Goal: Task Accomplishment & Management: Manage account settings

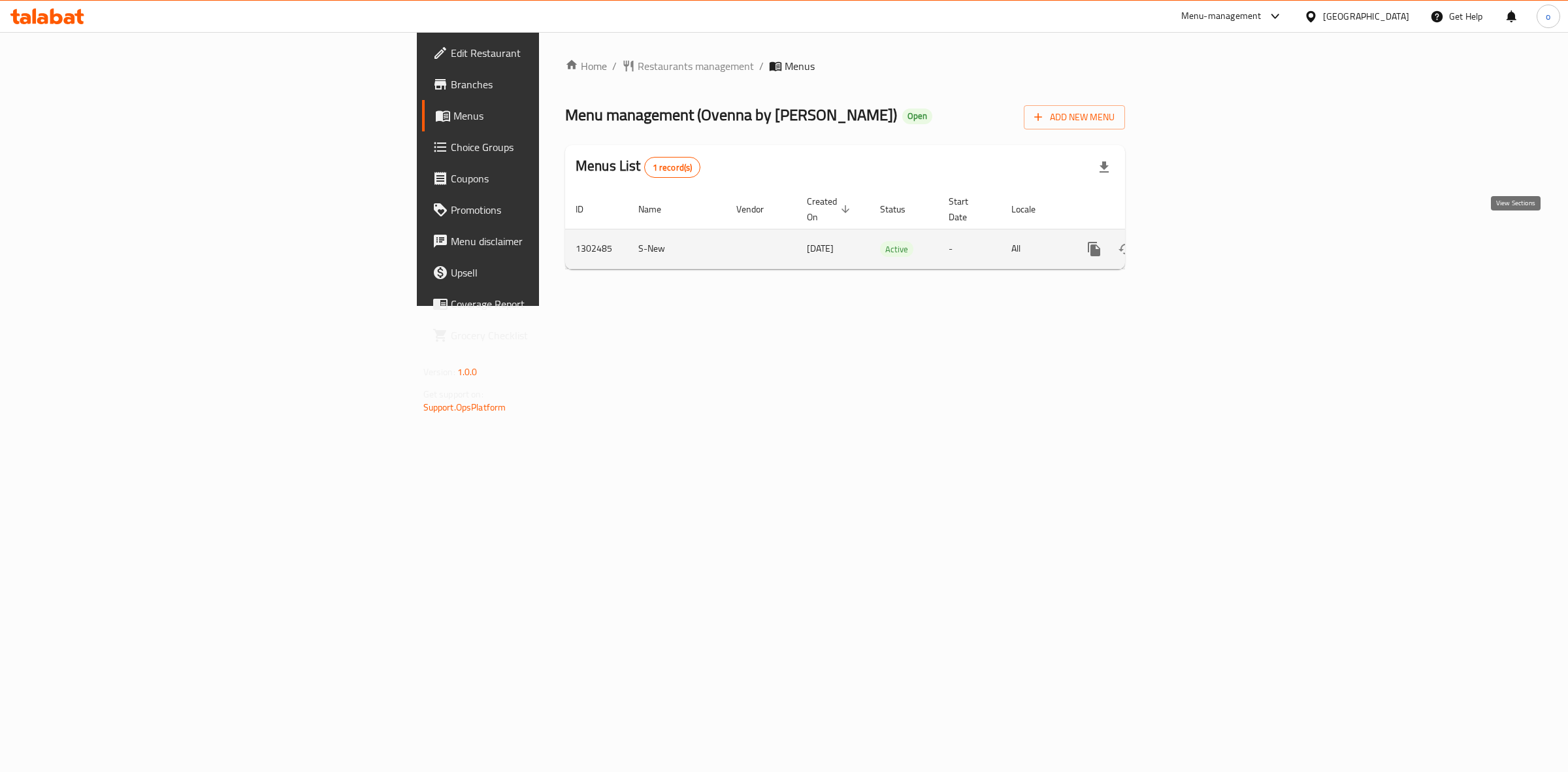
click at [1196, 242] on icon "enhanced table" at bounding box center [1188, 249] width 16 height 16
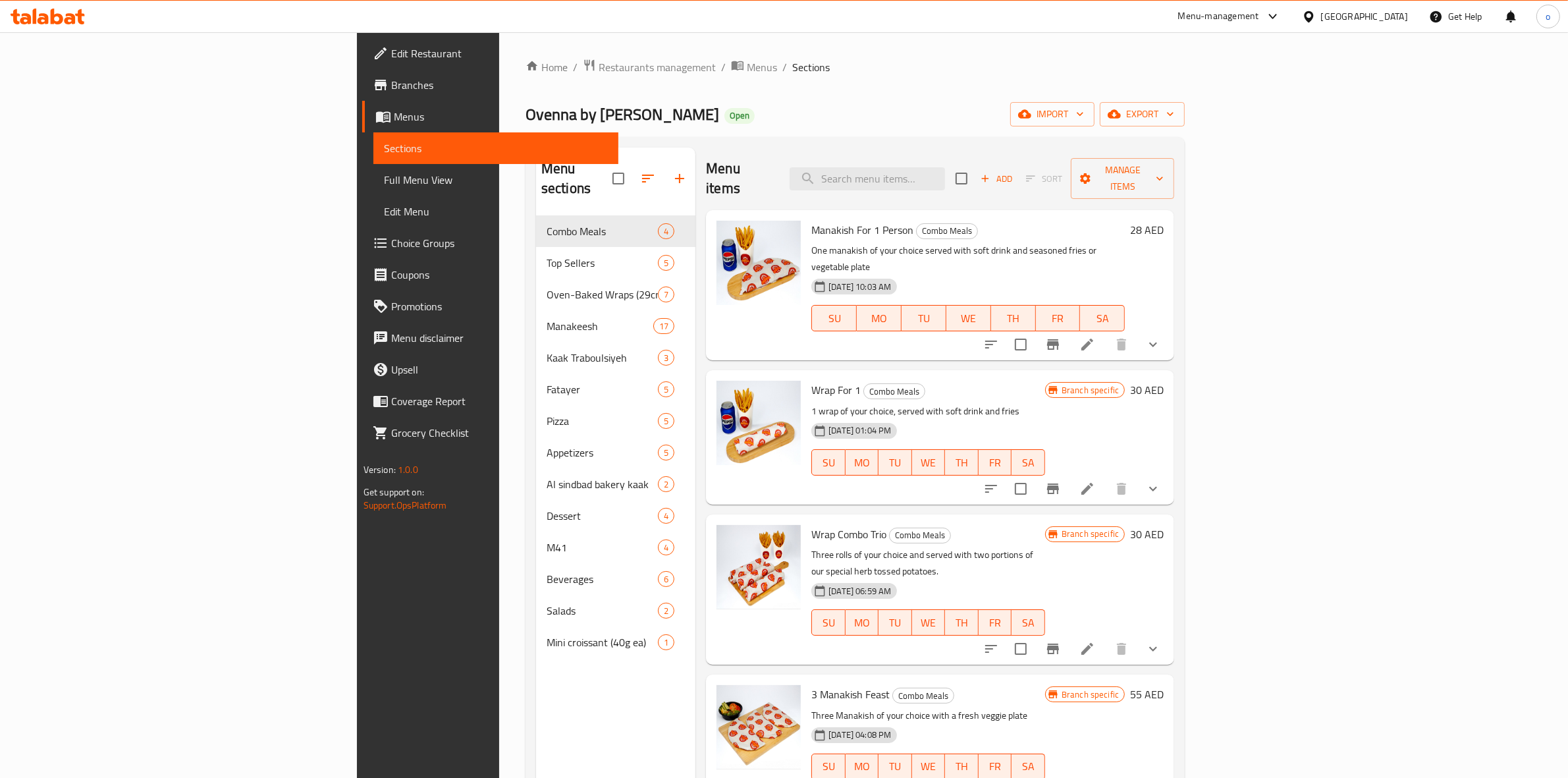
click at [391, 235] on span "Choice Groups" at bounding box center [500, 242] width 217 height 16
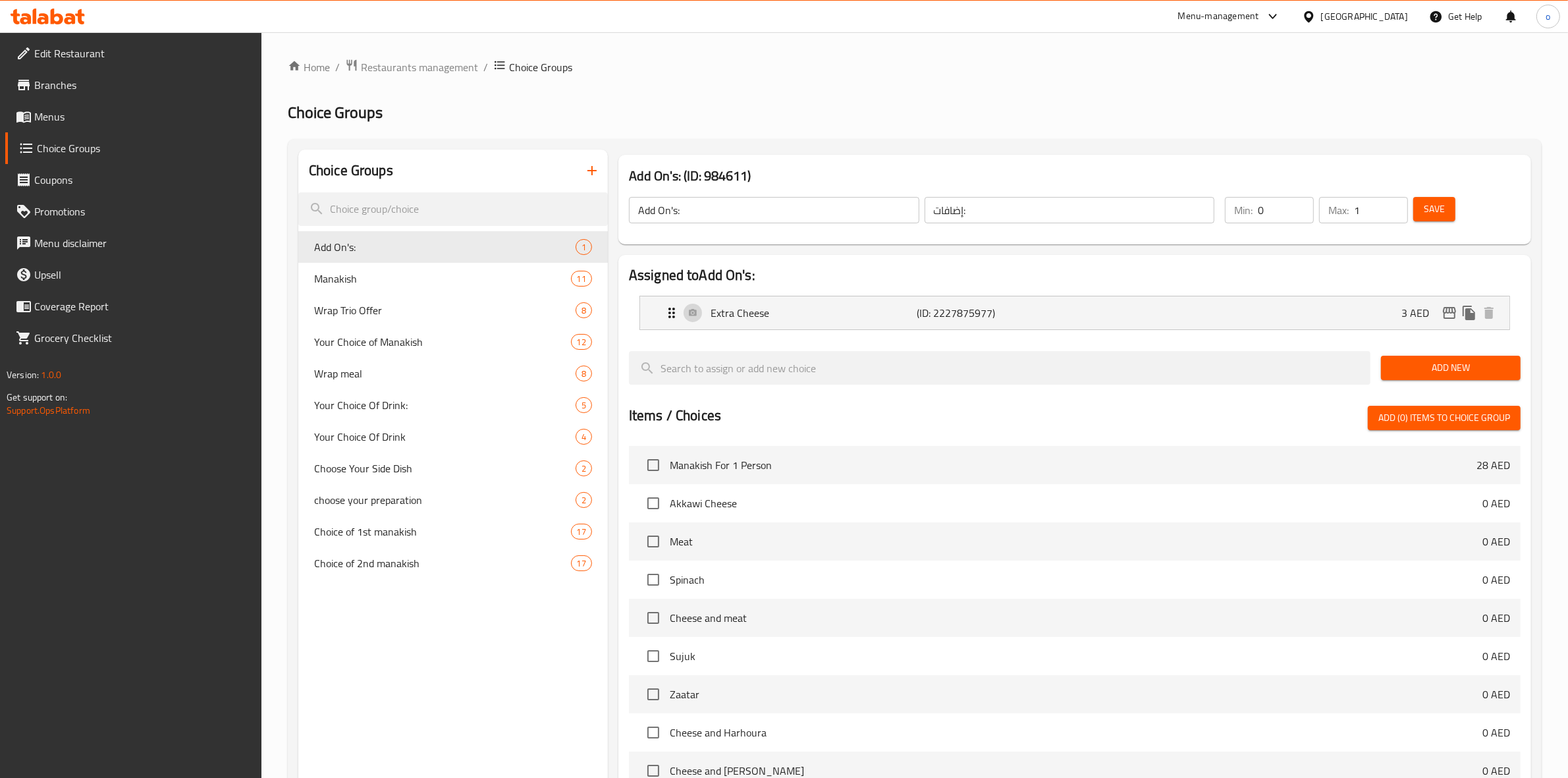
click at [473, 704] on div "Choice Groups Add On's: 1 Manakish 11 Wrap Trio Offer 8 Your Choice of Manakish…" at bounding box center [453, 583] width 309 height 866
click at [390, 340] on span "Your Choice of Manakish" at bounding box center [422, 341] width 217 height 16
type input "Your Choice of Manakish"
type input "إختيارك من مناقيش"
type input "1"
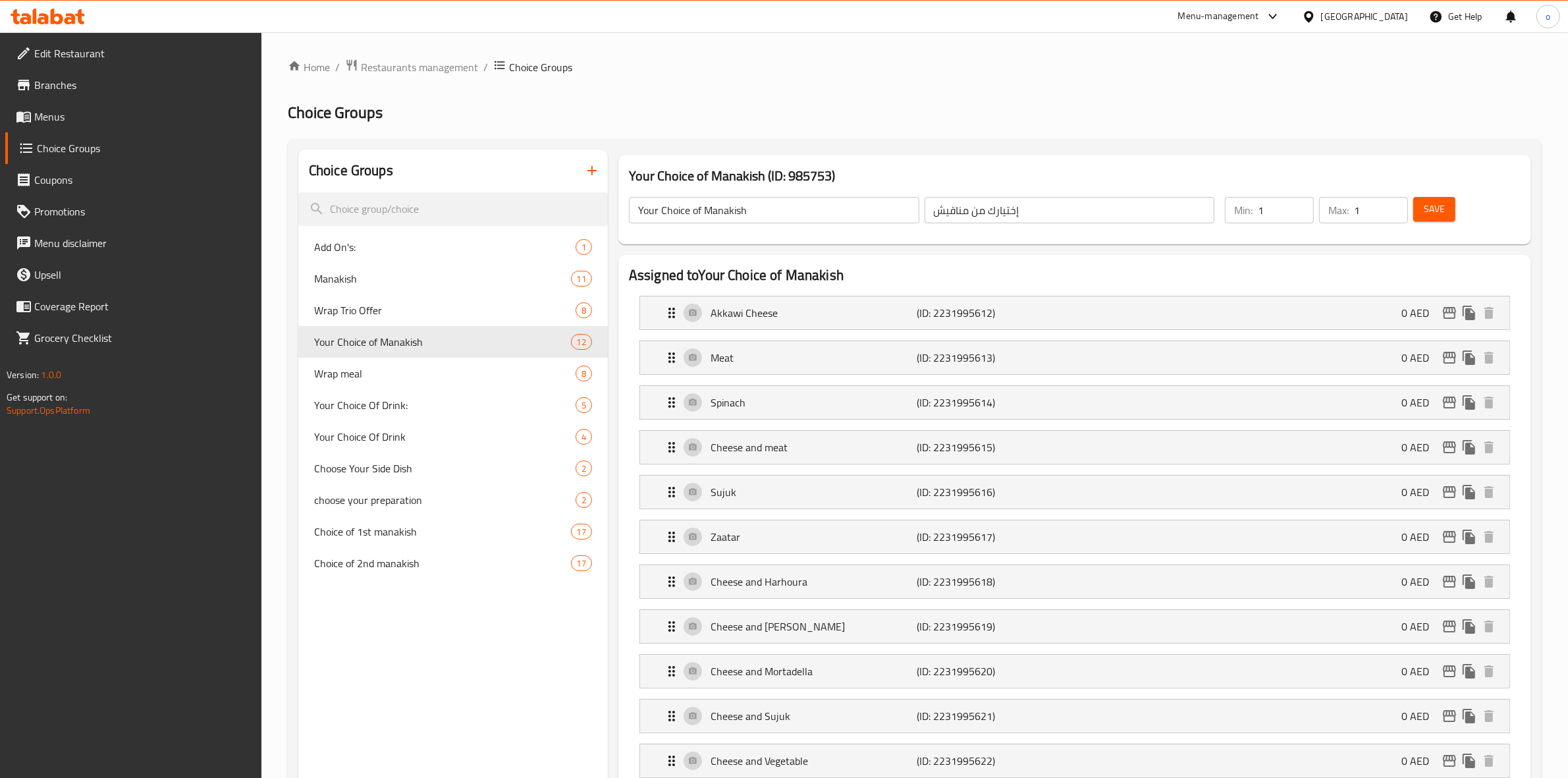
click at [1363, 20] on div "[GEOGRAPHIC_DATA]" at bounding box center [1364, 16] width 87 height 14
click at [1237, 229] on div "[GEOGRAPHIC_DATA]" at bounding box center [1265, 227] width 108 height 30
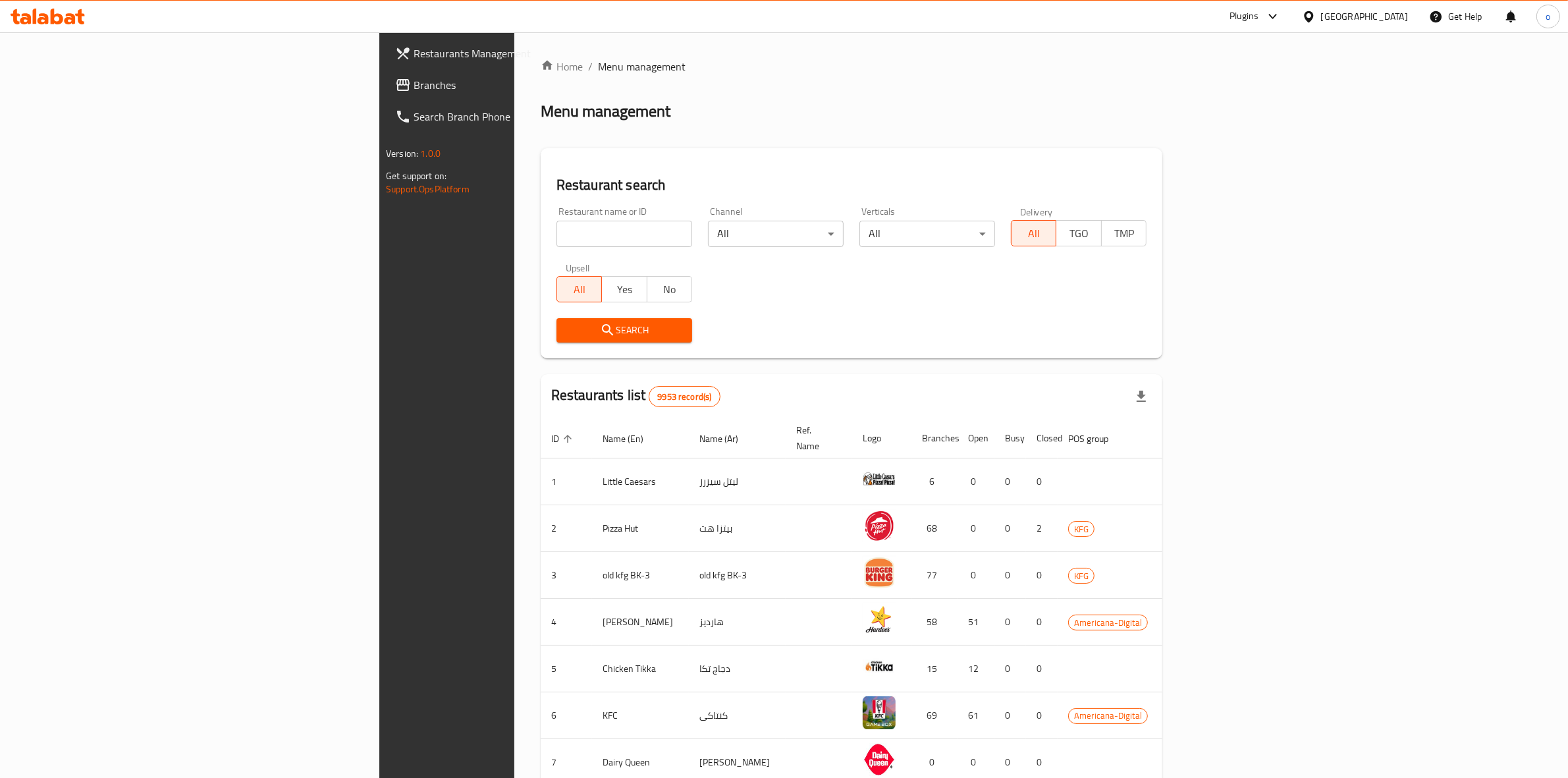
click at [797, 110] on div "Menu management" at bounding box center [852, 112] width 621 height 21
click at [413, 80] on span "Branches" at bounding box center [522, 84] width 217 height 16
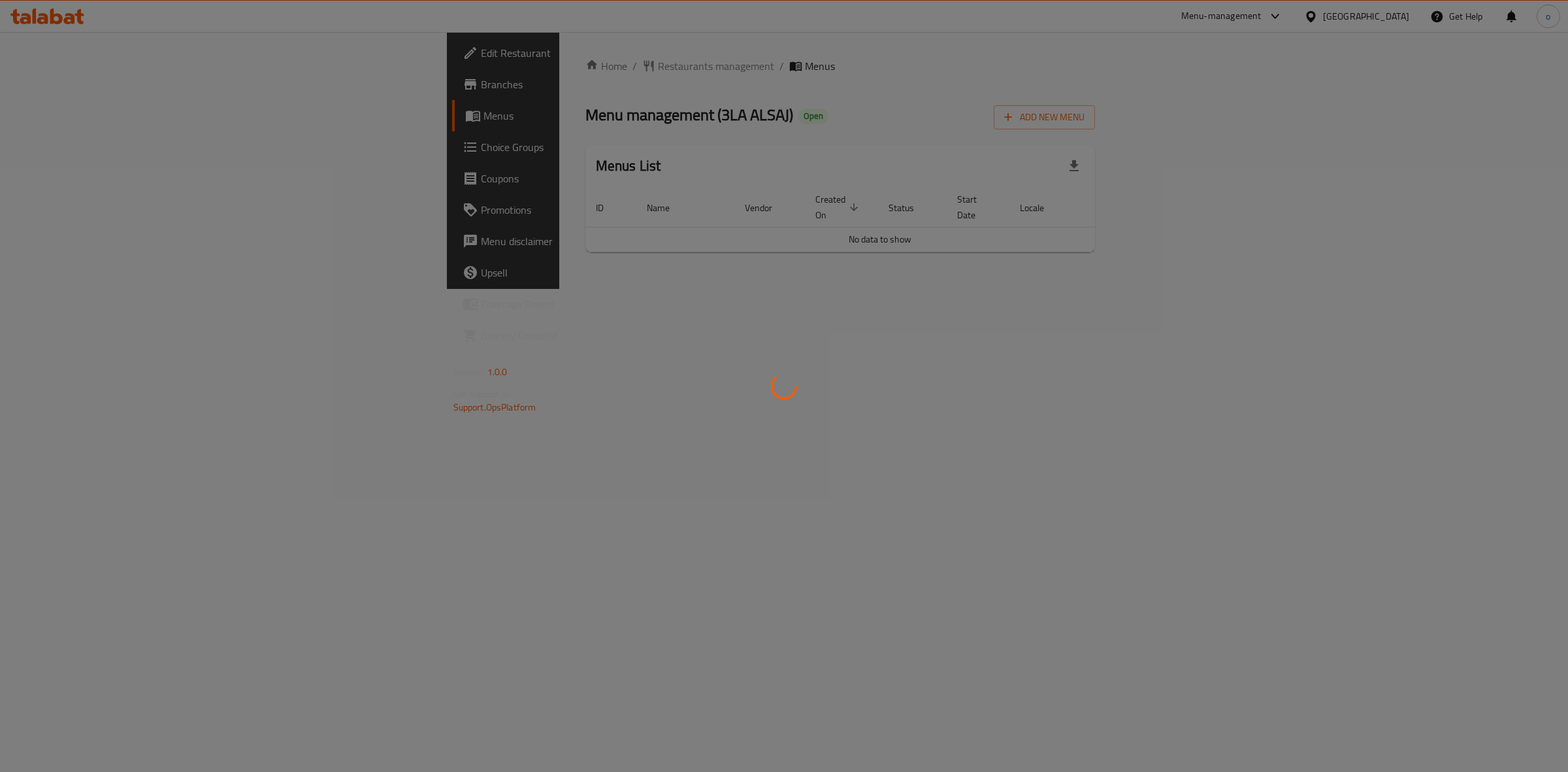
drag, startPoint x: 351, startPoint y: 213, endPoint x: 419, endPoint y: 216, distance: 68.1
click at [419, 216] on div at bounding box center [784, 386] width 1568 height 772
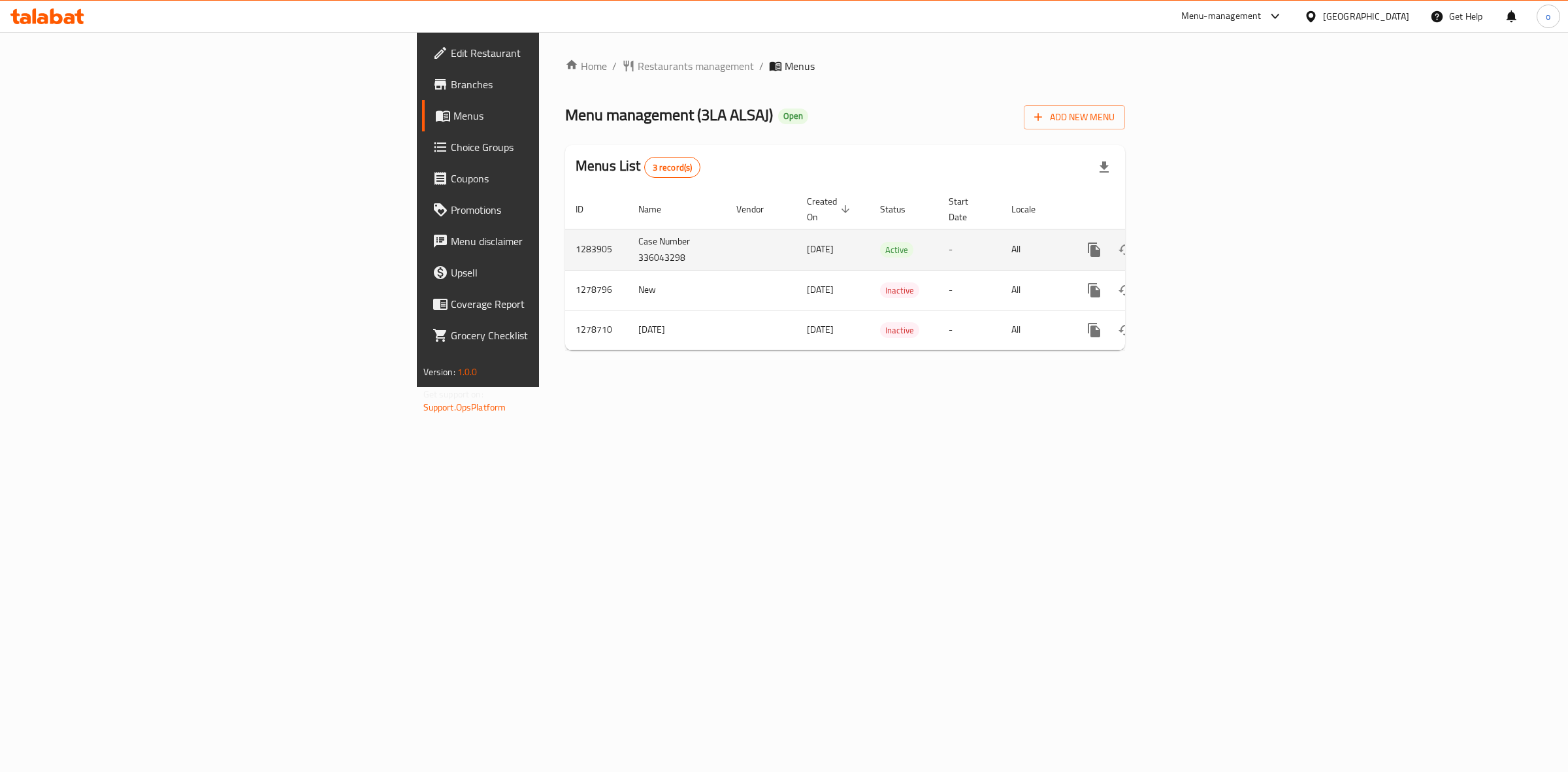
click at [1214, 252] on td "enhanced table" at bounding box center [1141, 249] width 146 height 41
click at [1196, 242] on icon "enhanced table" at bounding box center [1188, 250] width 16 height 16
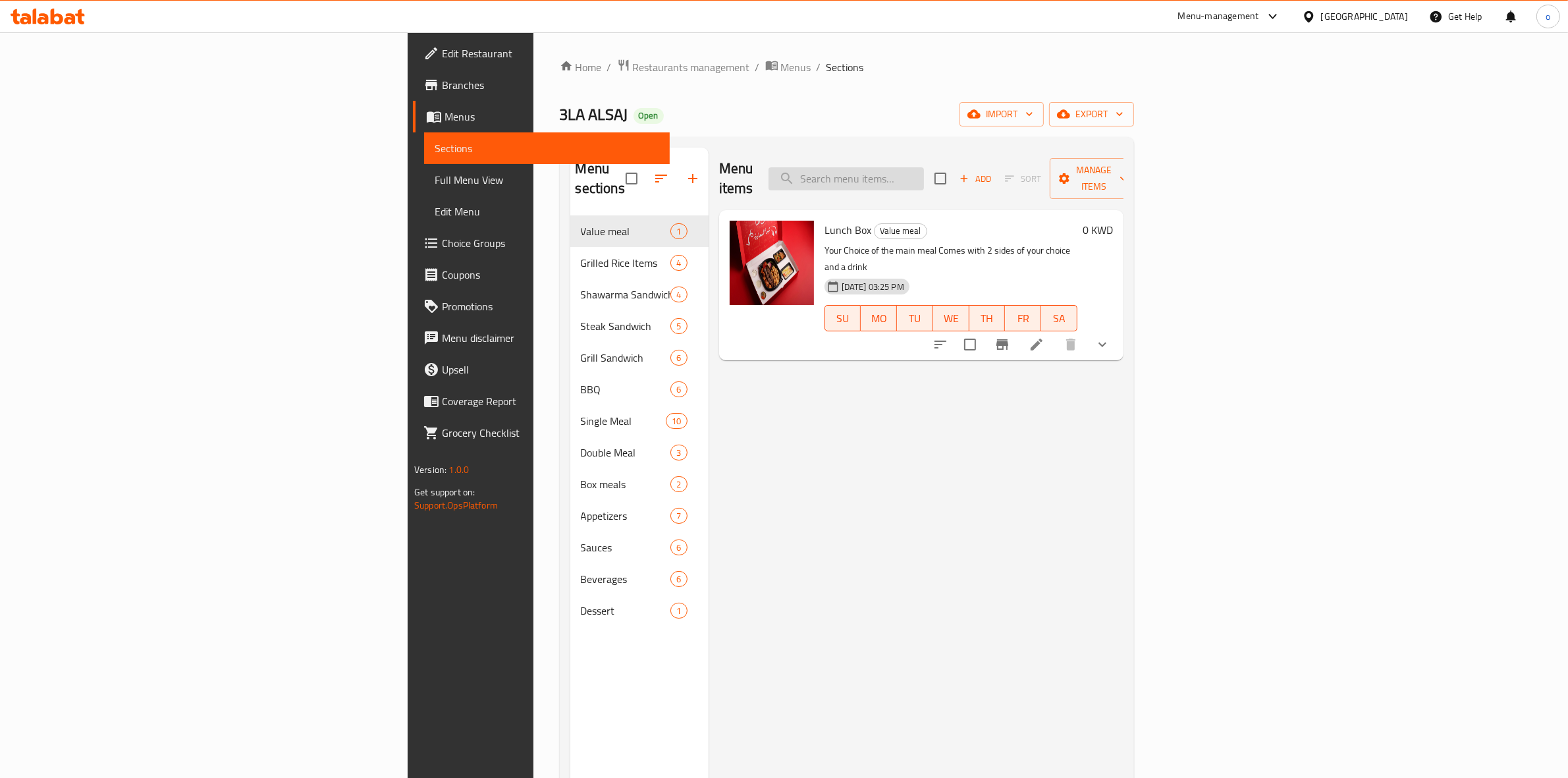
click at [924, 167] on input "search" at bounding box center [846, 179] width 156 height 23
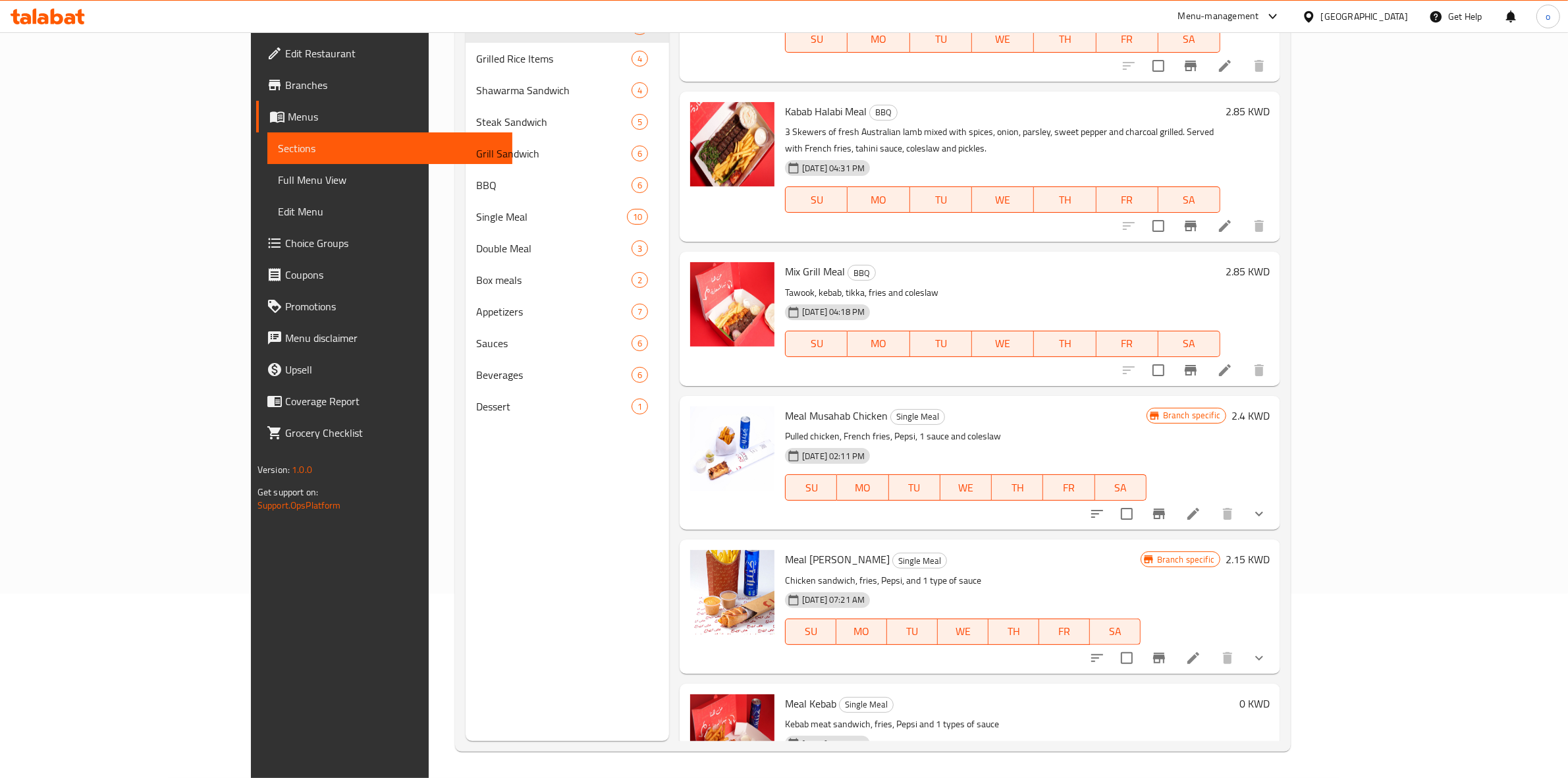
scroll to position [218, 0]
type input "meal"
click at [1201, 650] on icon at bounding box center [1193, 658] width 16 height 16
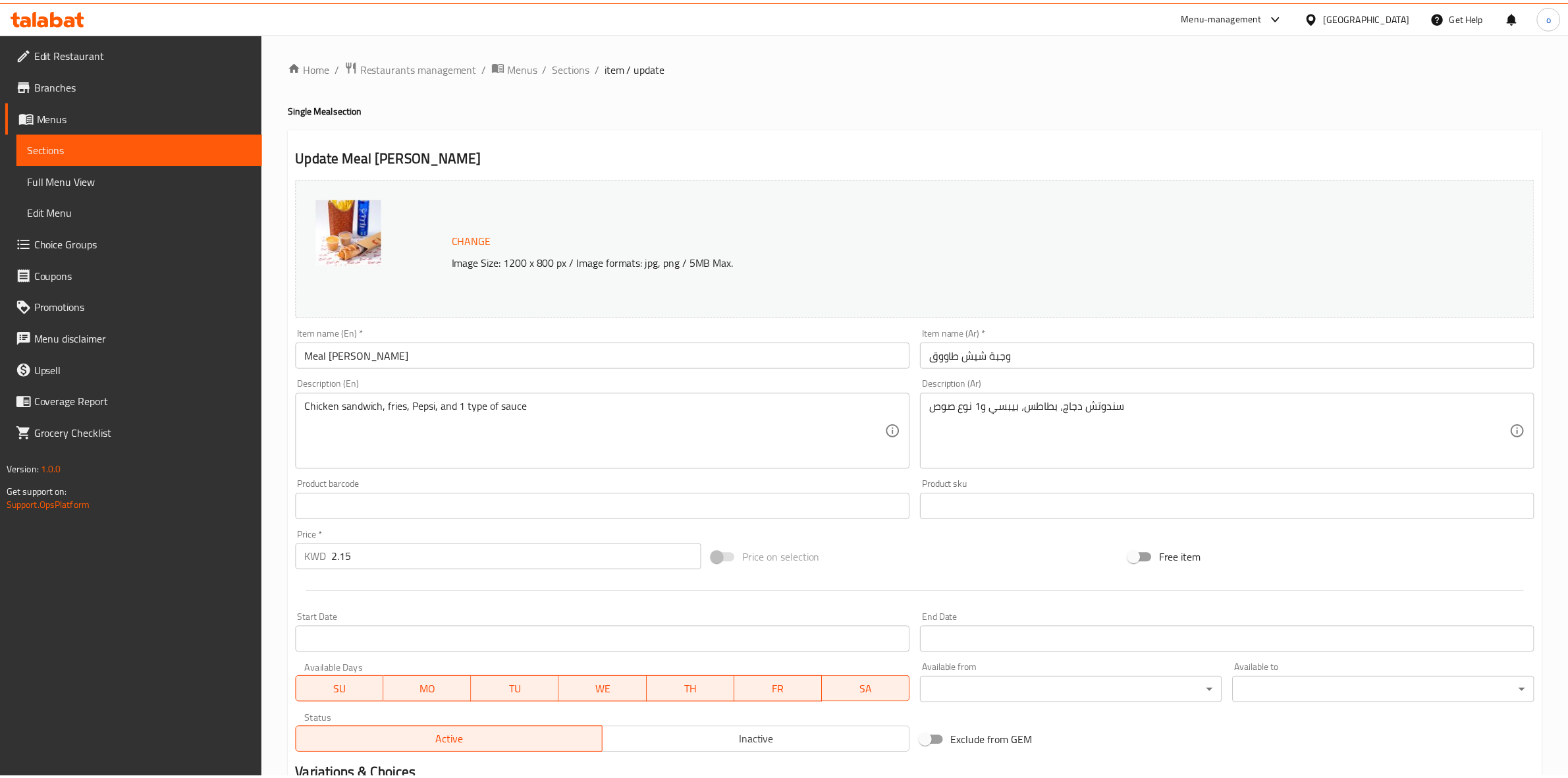
scroll to position [193, 0]
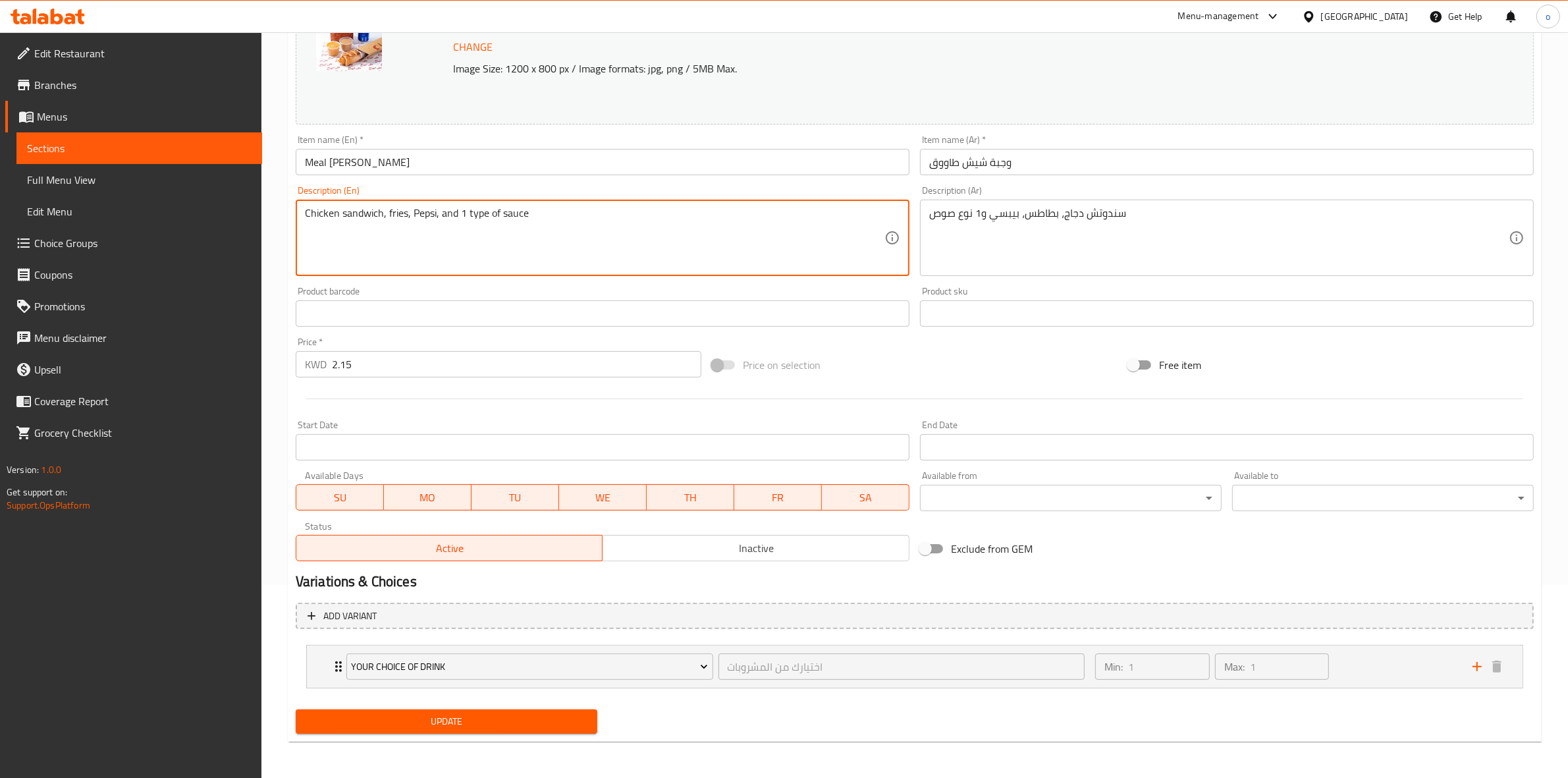
drag, startPoint x: 429, startPoint y: 215, endPoint x: 406, endPoint y: 268, distance: 57.8
click at [428, 215] on textarea "Chicken sandwich, fries, Pepsi, and 1 type of sauce" at bounding box center [594, 238] width 580 height 62
type textarea "Chicken sandwich, fries, , and 1 type of sauce"
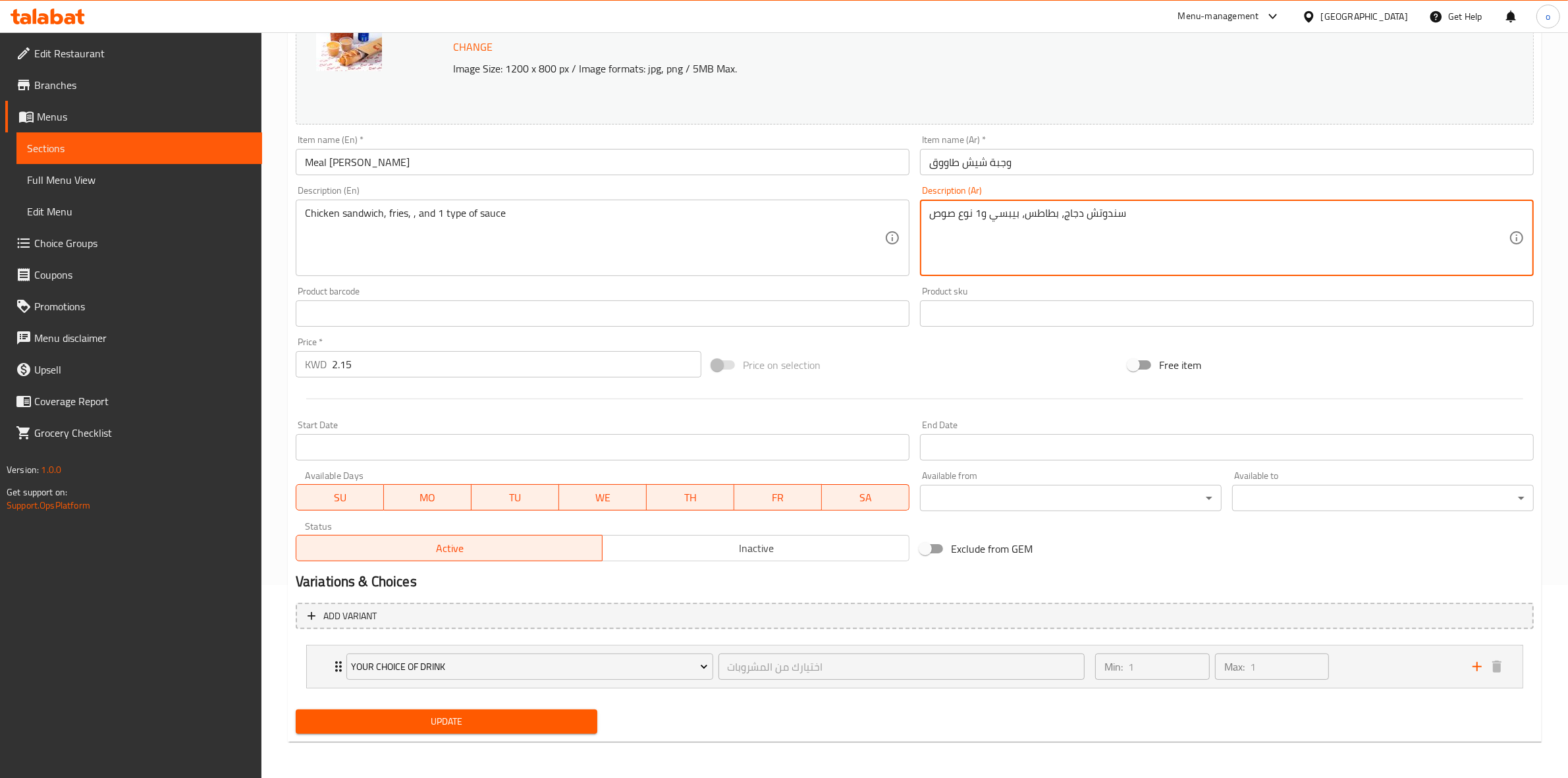
click at [1001, 216] on textarea "سندوتش دجاج، بطاطس، بيبسي و1 نوع صوص" at bounding box center [1219, 238] width 580 height 62
type textarea "سندوتش دجاج، بطاطس، و1 نوع صوص"
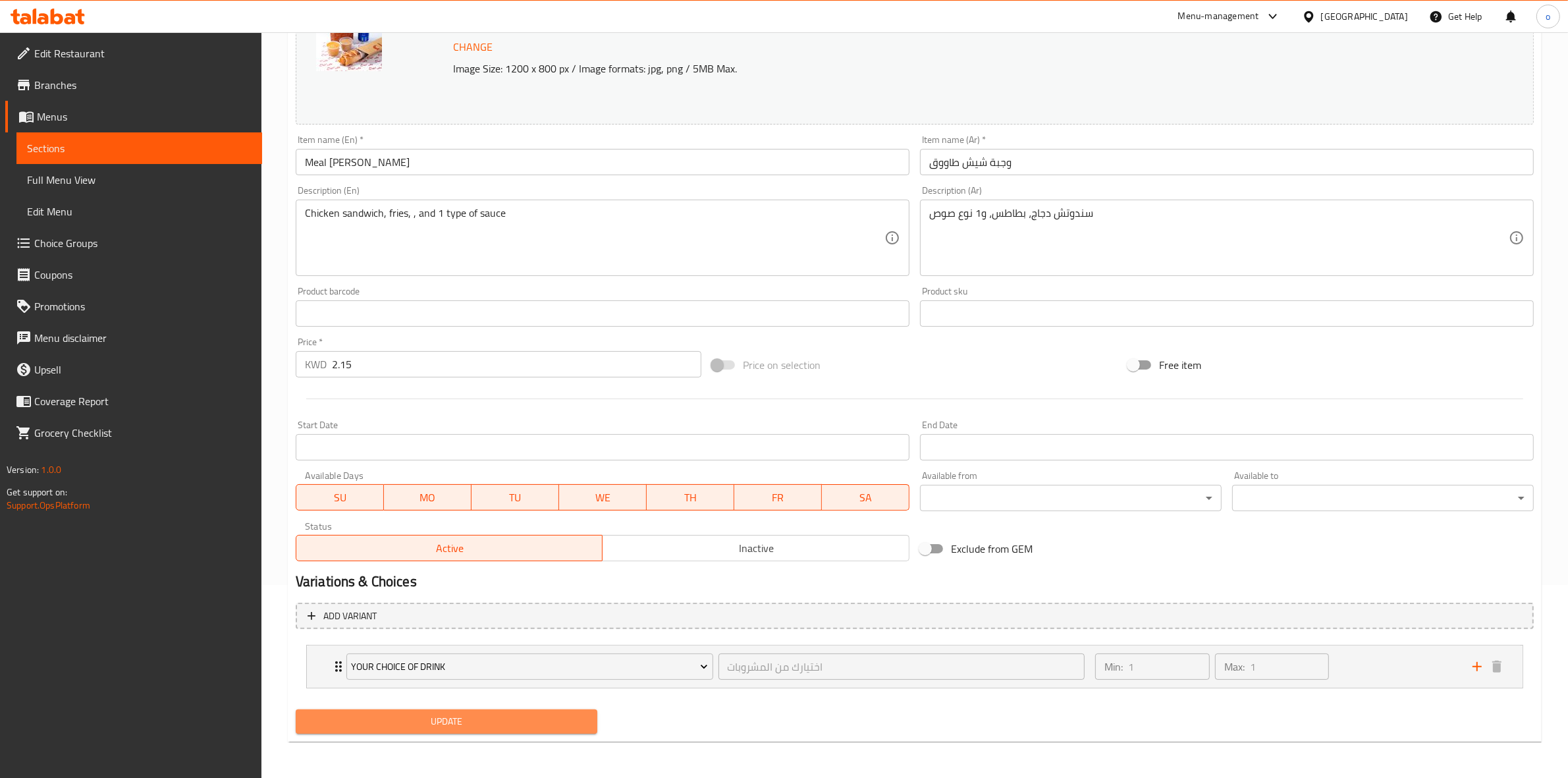
drag, startPoint x: 501, startPoint y: 716, endPoint x: 499, endPoint y: 704, distance: 12.2
click at [498, 716] on span "Update" at bounding box center [446, 722] width 280 height 17
